Goal: Check status

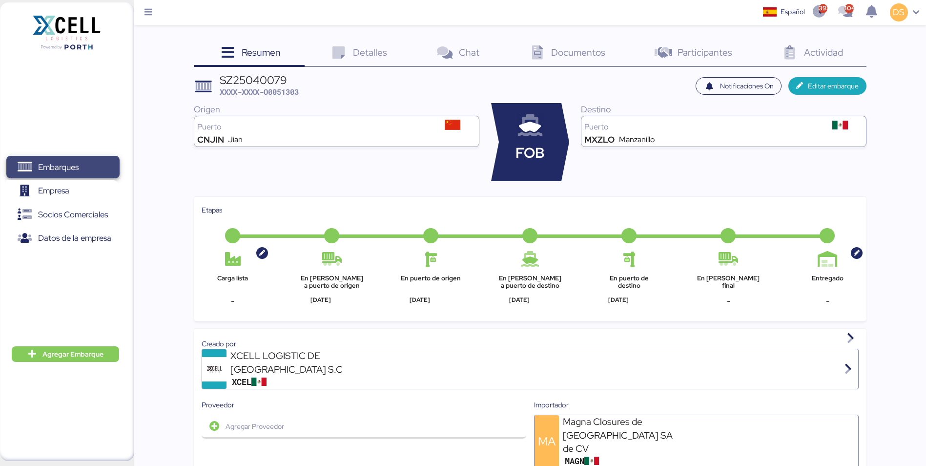
click at [66, 168] on span "Embarques" at bounding box center [58, 167] width 41 height 14
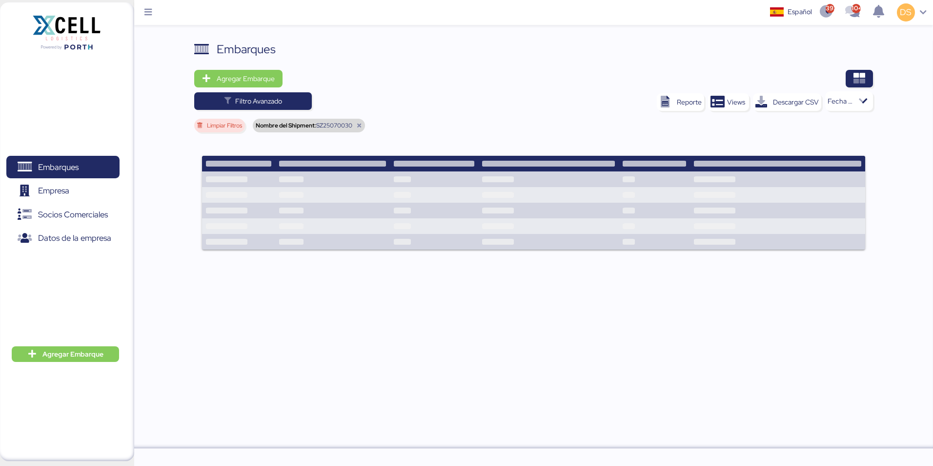
click at [363, 121] on div "Nombre del Shipment: SZ25070030" at bounding box center [309, 126] width 112 height 14
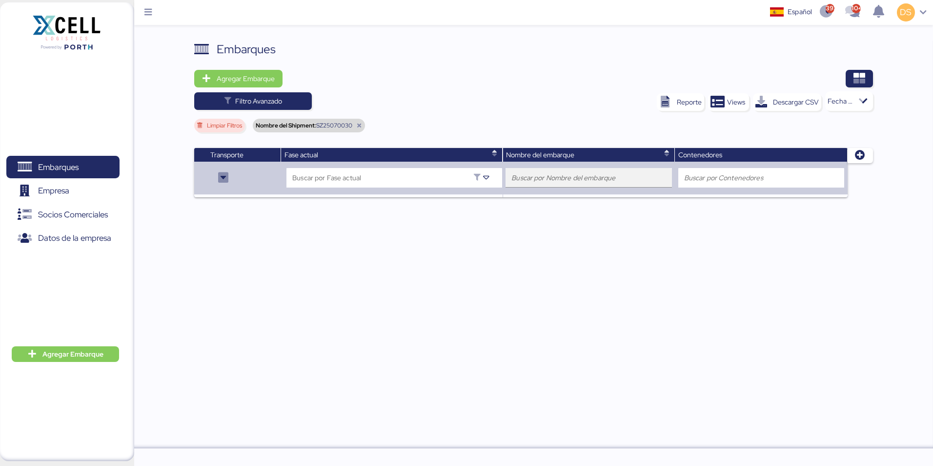
click at [529, 175] on input "search" at bounding box center [589, 178] width 155 height 12
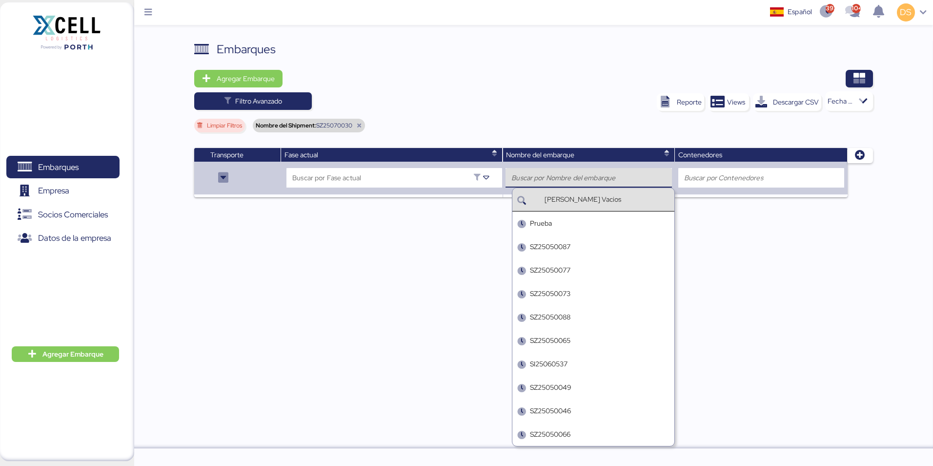
paste input "SZ25070079"
type input "SZ25070079"
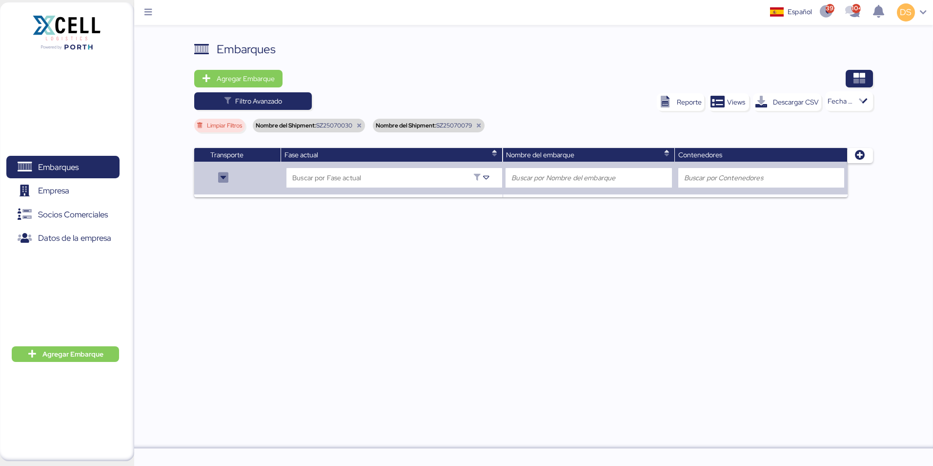
click at [226, 124] on span "Limpiar Filtros" at bounding box center [224, 126] width 35 height 6
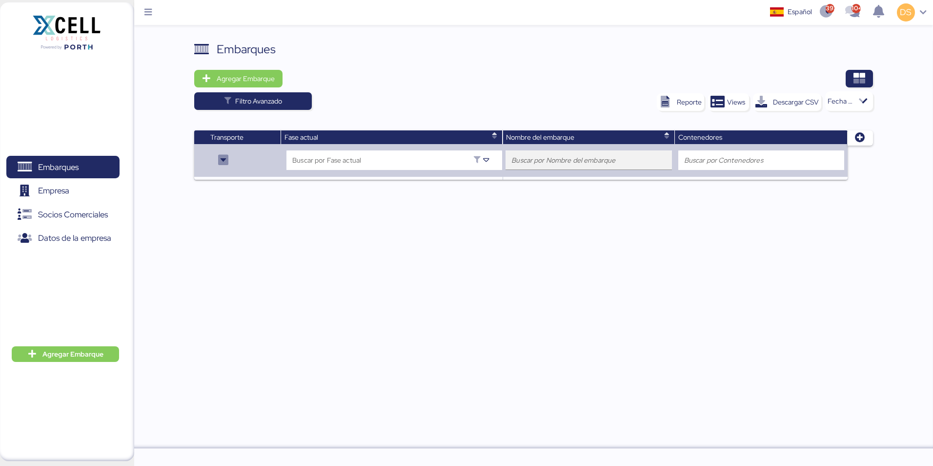
click at [536, 159] on input "search" at bounding box center [589, 160] width 155 height 12
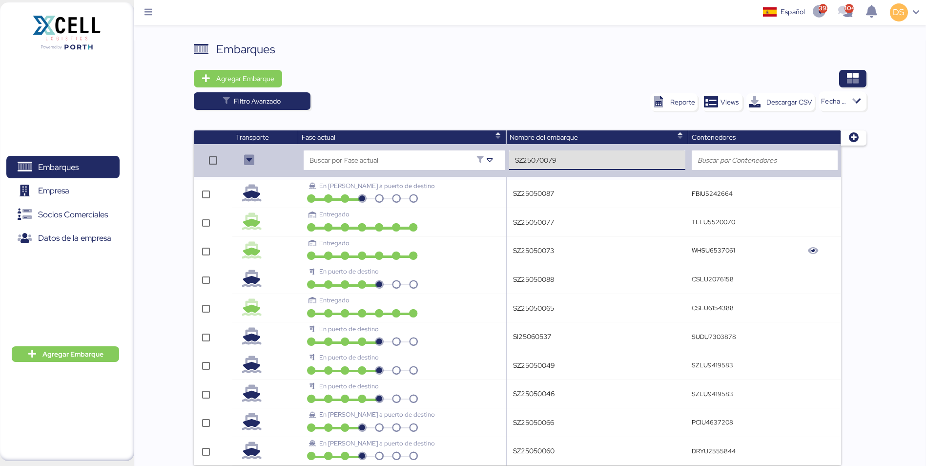
click at [574, 158] on input "SZ25070079" at bounding box center [597, 160] width 164 height 12
